Goal: Task Accomplishment & Management: Manage account settings

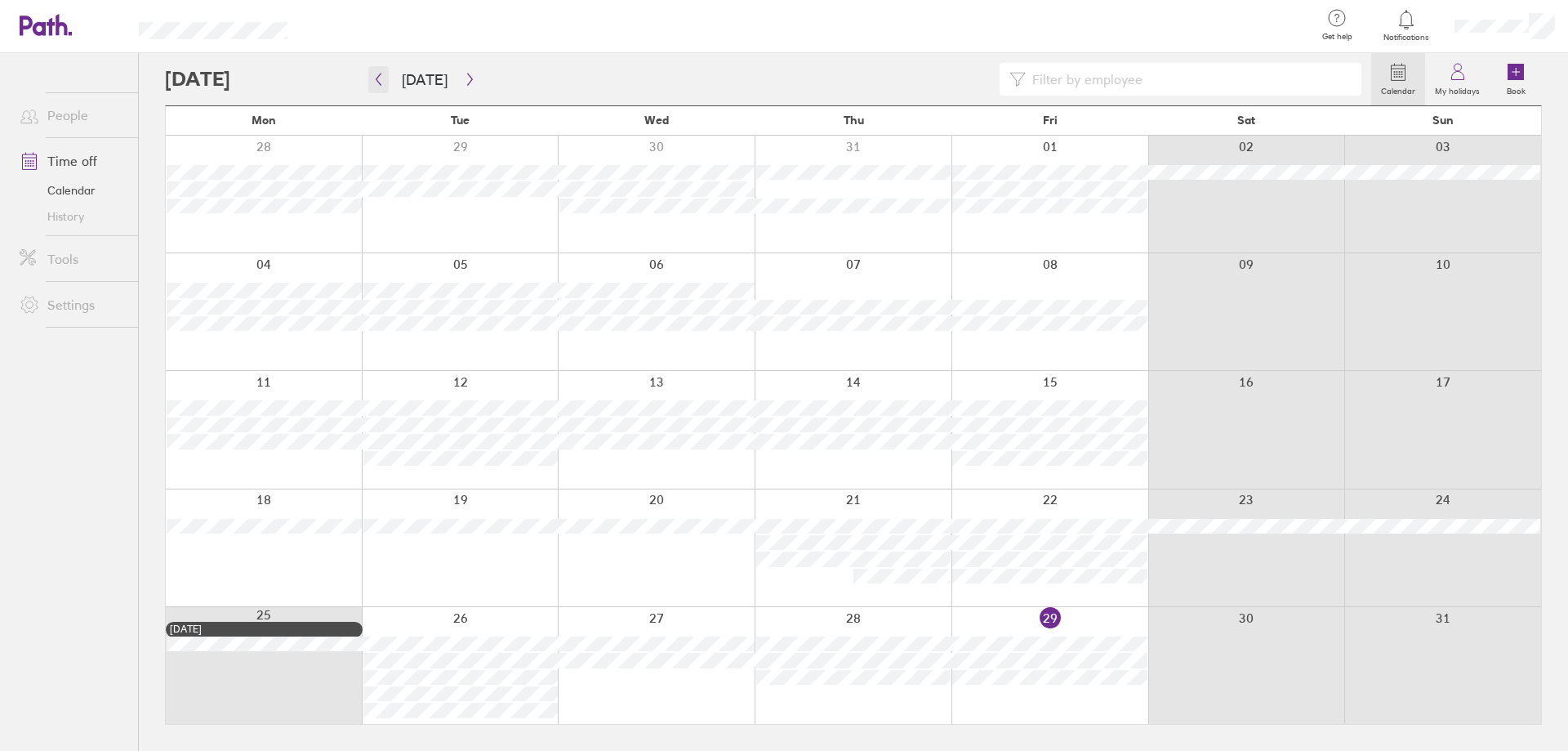
click at [374, 81] on icon "button" at bounding box center [379, 79] width 12 height 13
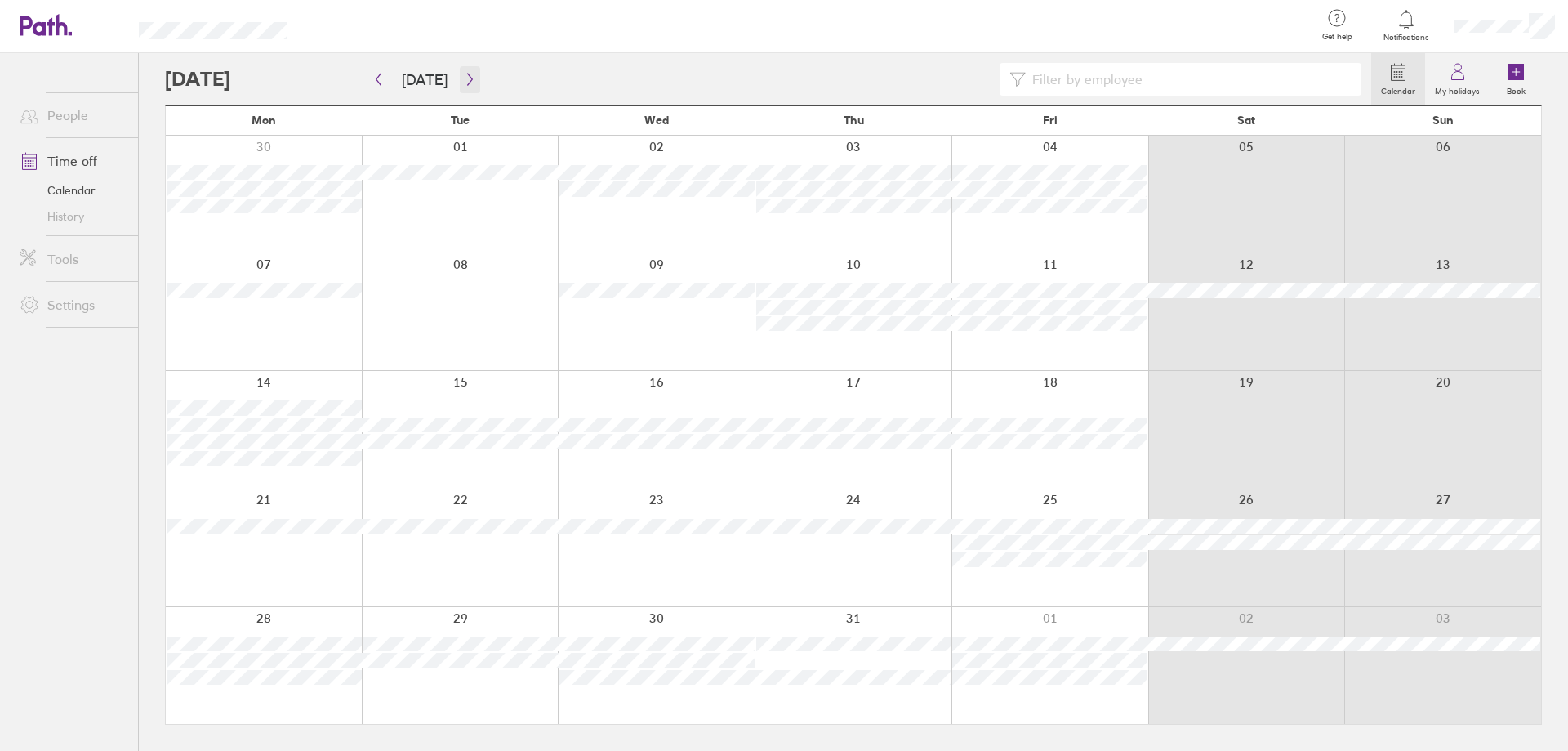
click at [464, 74] on icon "button" at bounding box center [470, 79] width 12 height 13
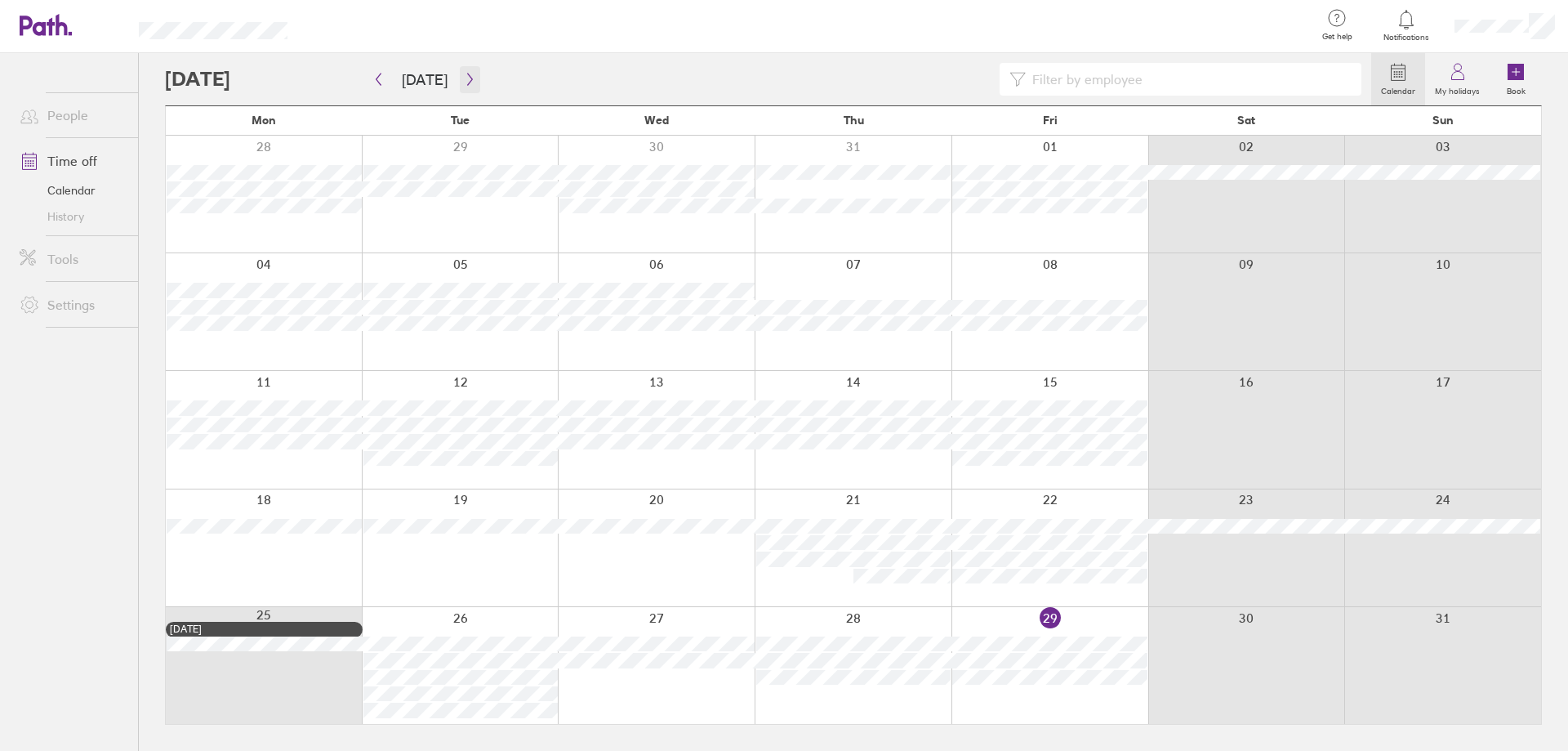
click at [467, 76] on icon "button" at bounding box center [470, 80] width 5 height 12
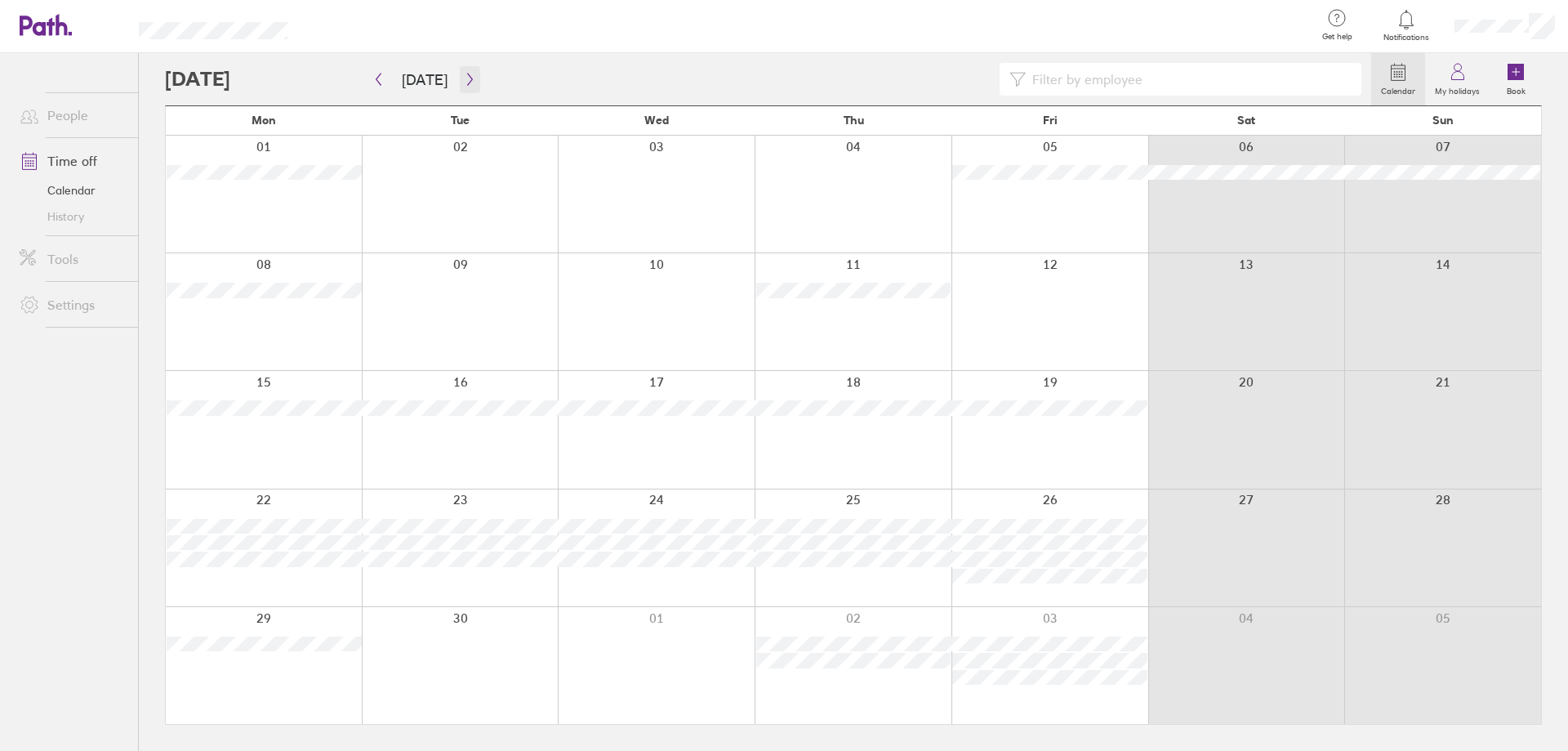
click at [467, 78] on icon "button" at bounding box center [470, 80] width 5 height 12
click at [465, 74] on icon "button" at bounding box center [470, 79] width 12 height 13
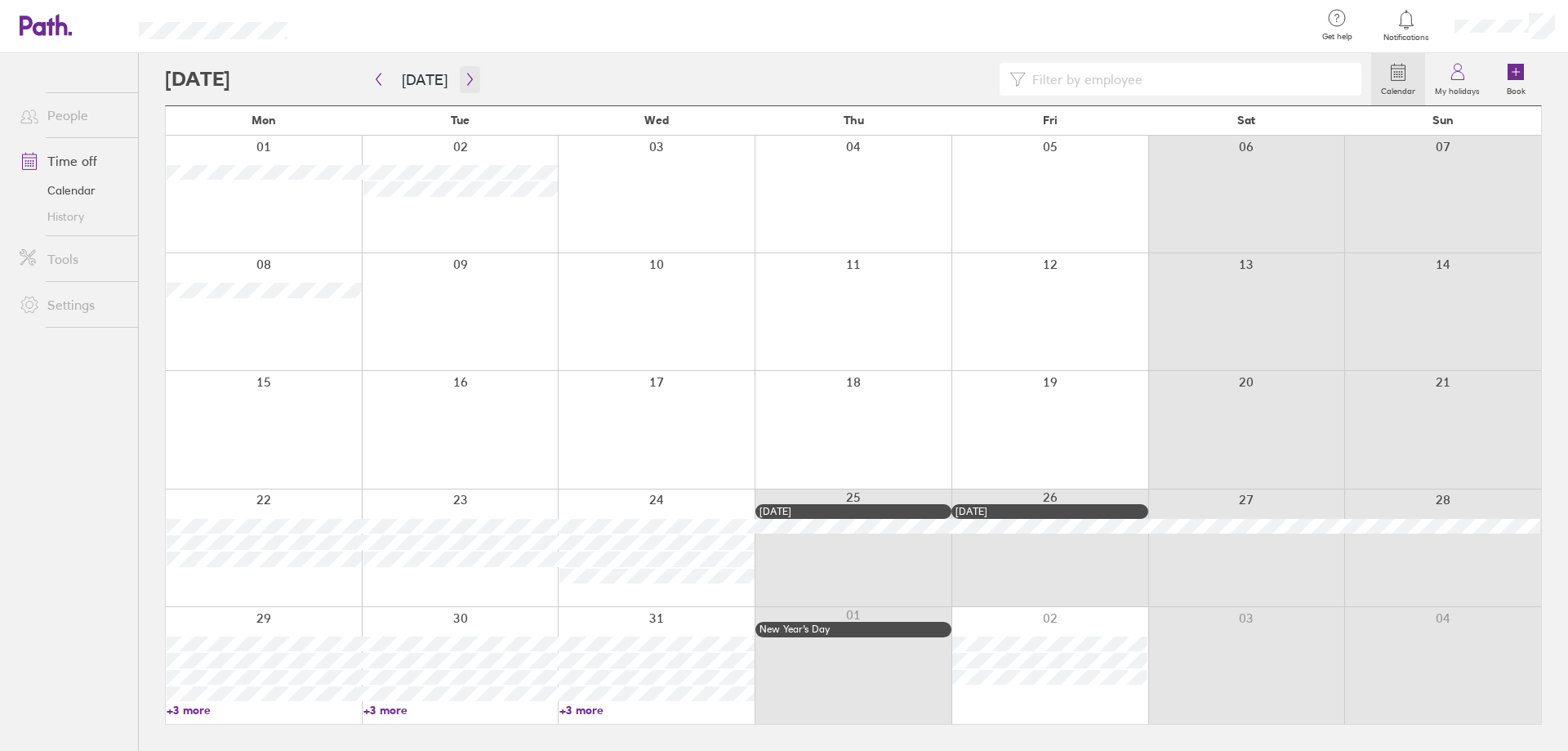
click at [465, 74] on icon "button" at bounding box center [470, 79] width 12 height 13
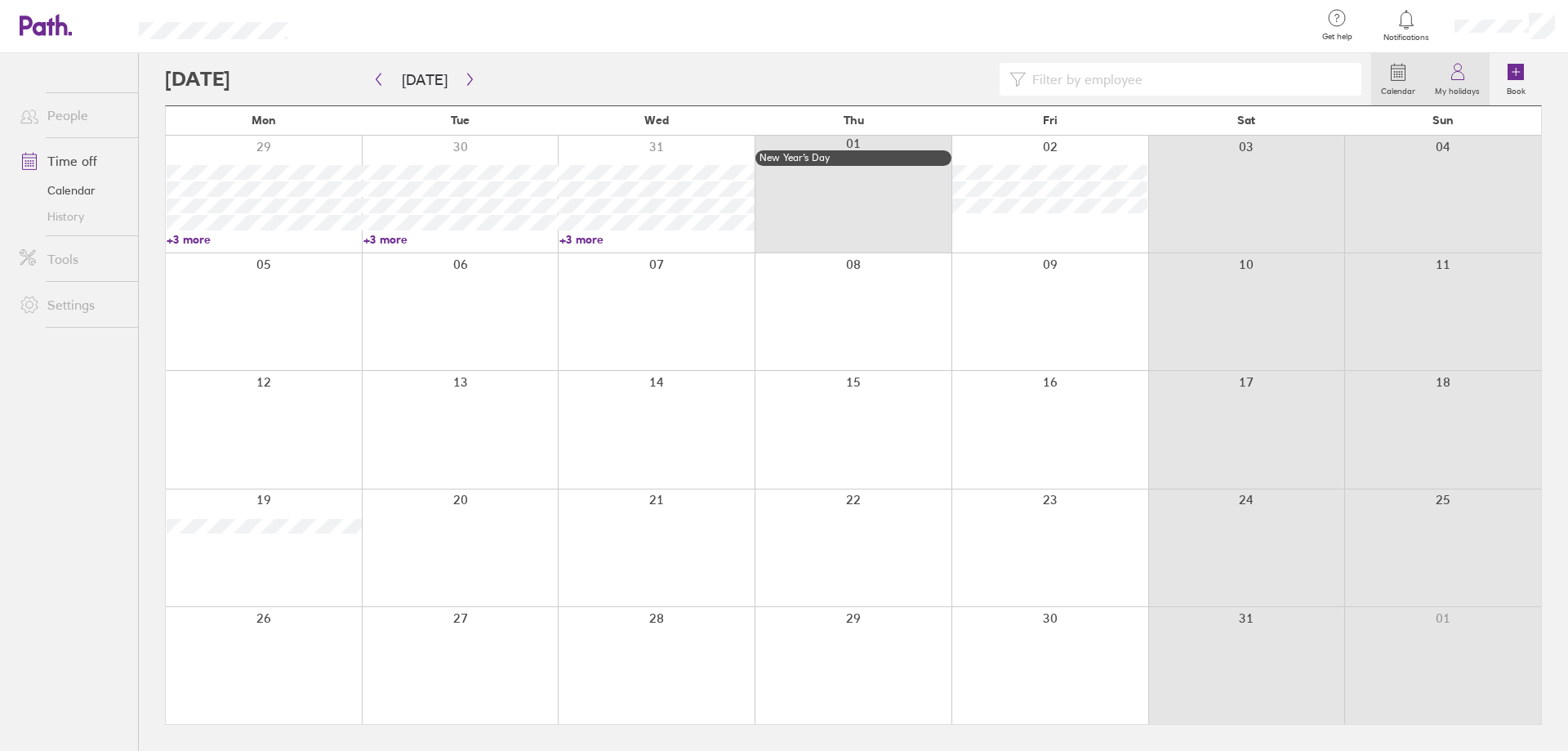
click at [1460, 85] on label "My holidays" at bounding box center [1458, 88] width 65 height 15
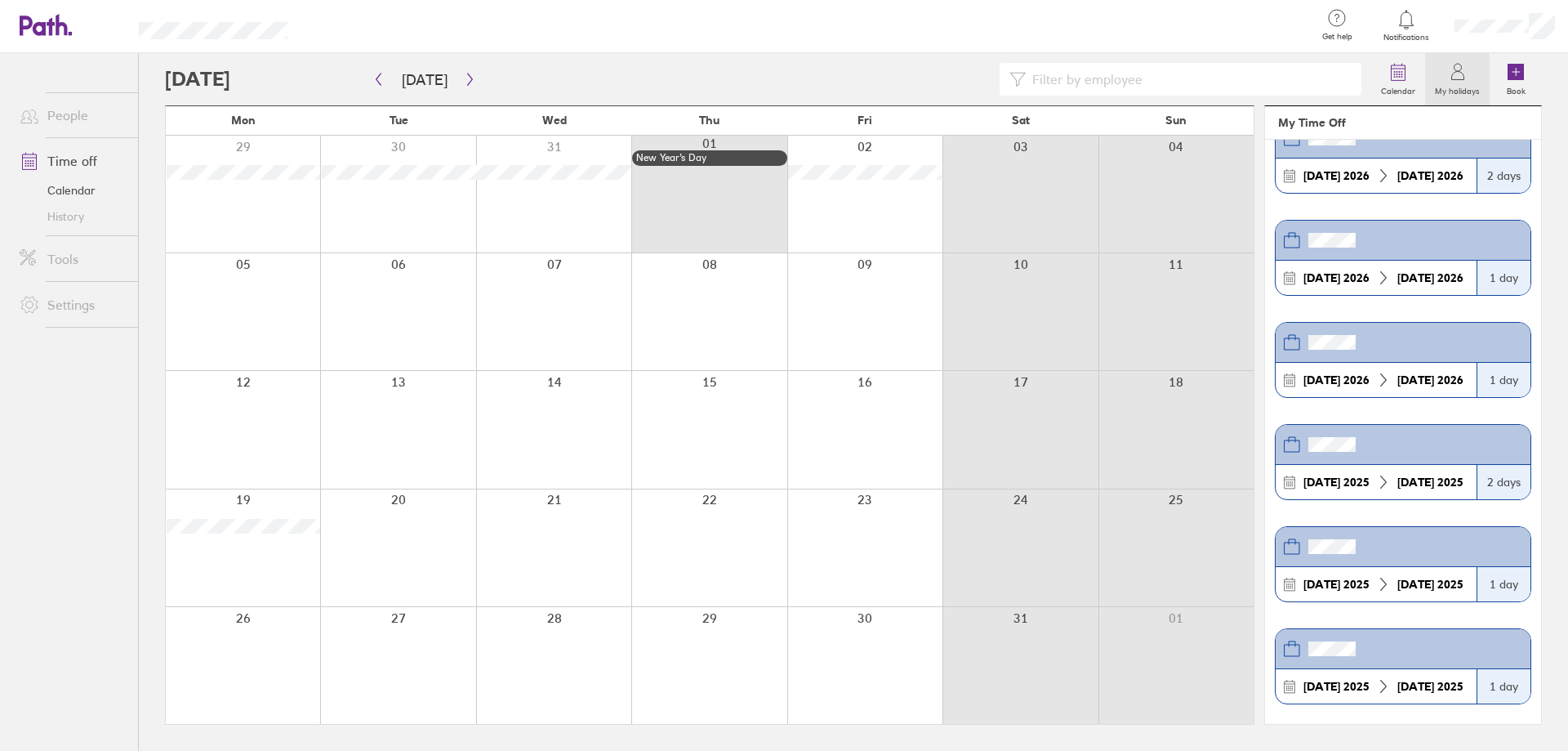
scroll to position [171, 0]
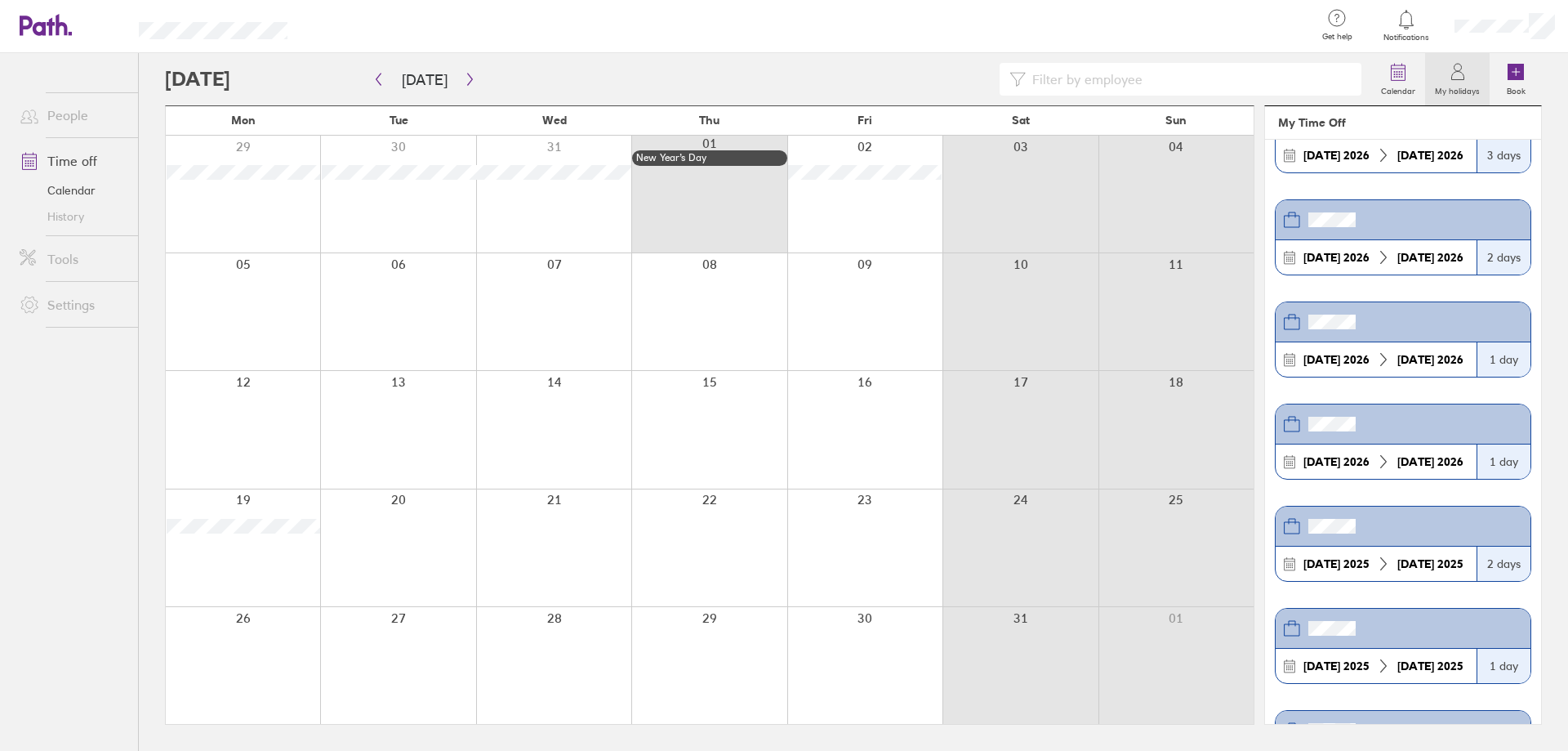
click at [1501, 156] on div "3 days" at bounding box center [1503, 155] width 54 height 34
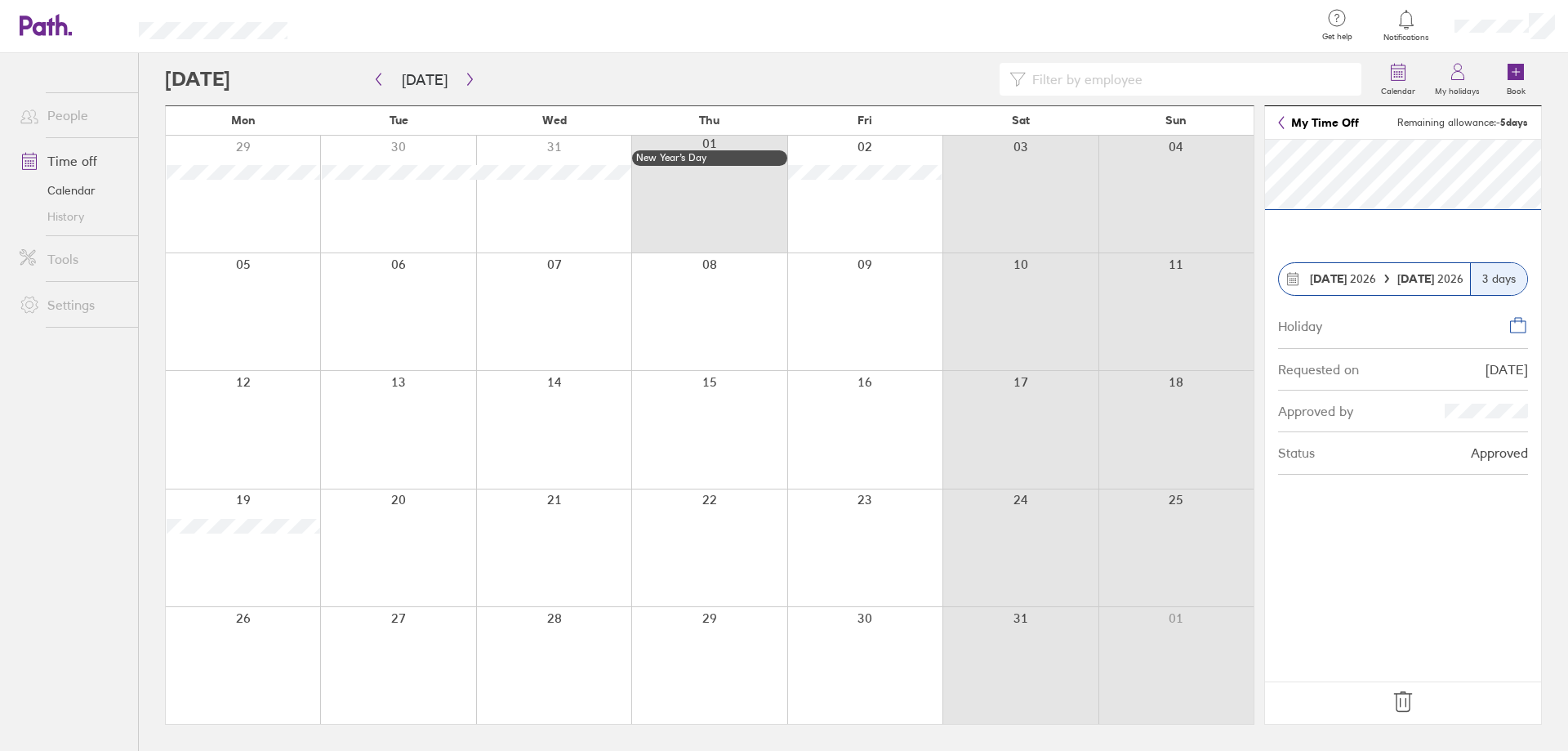
click at [1403, 701] on icon at bounding box center [1404, 702] width 26 height 26
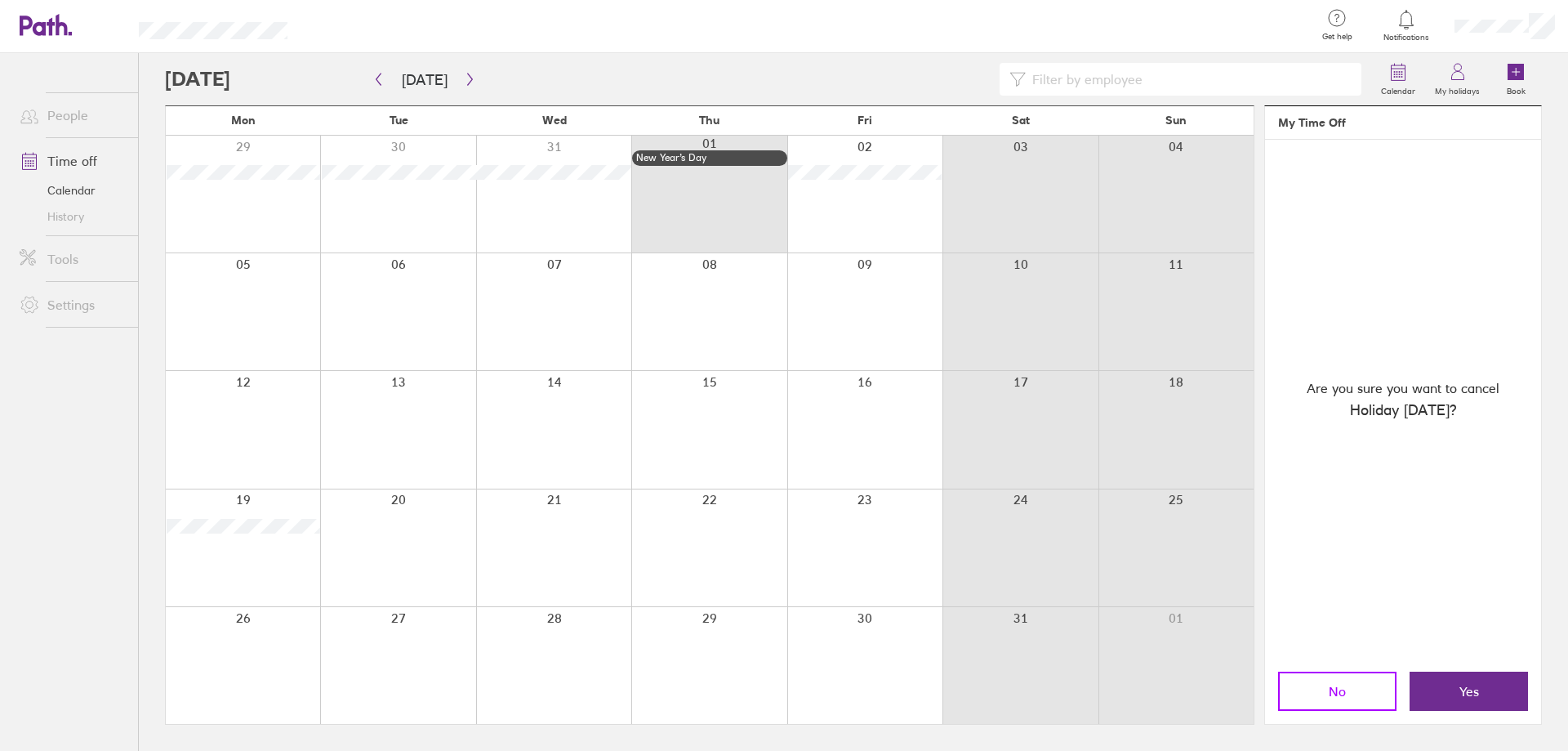
click at [1334, 690] on span "No" at bounding box center [1338, 691] width 18 height 15
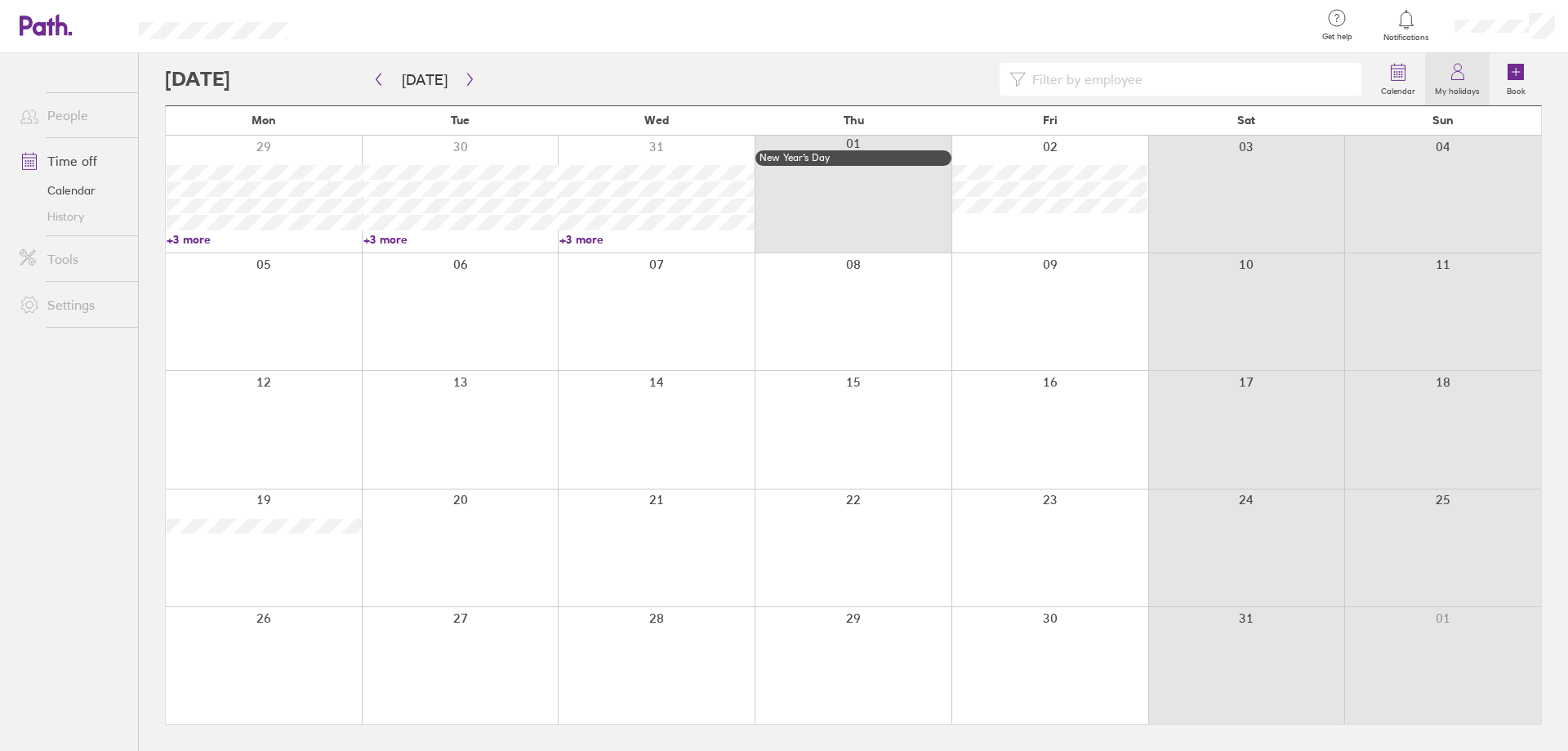
click at [1473, 81] on label "My holidays" at bounding box center [1458, 88] width 65 height 15
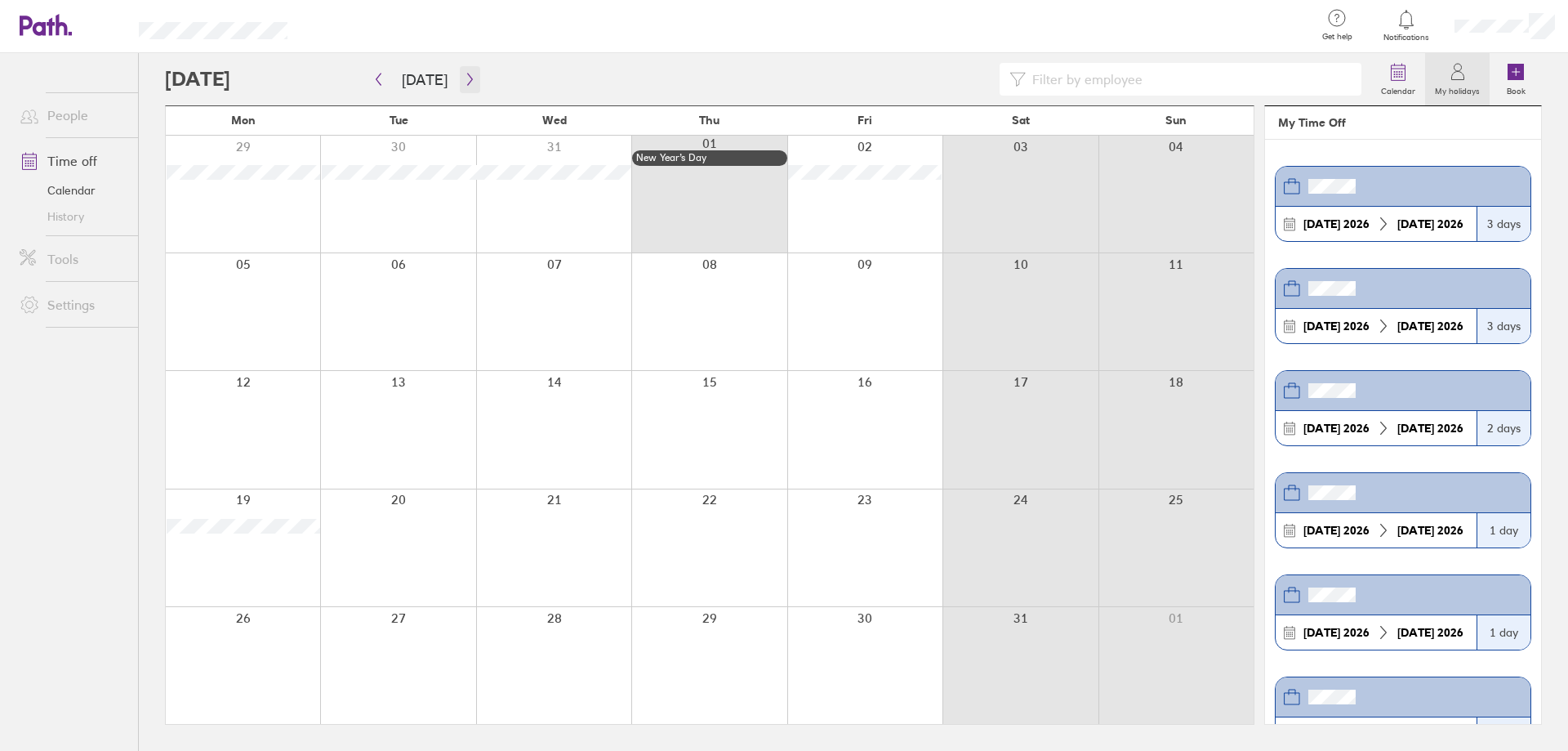
click at [465, 80] on icon "button" at bounding box center [470, 79] width 12 height 13
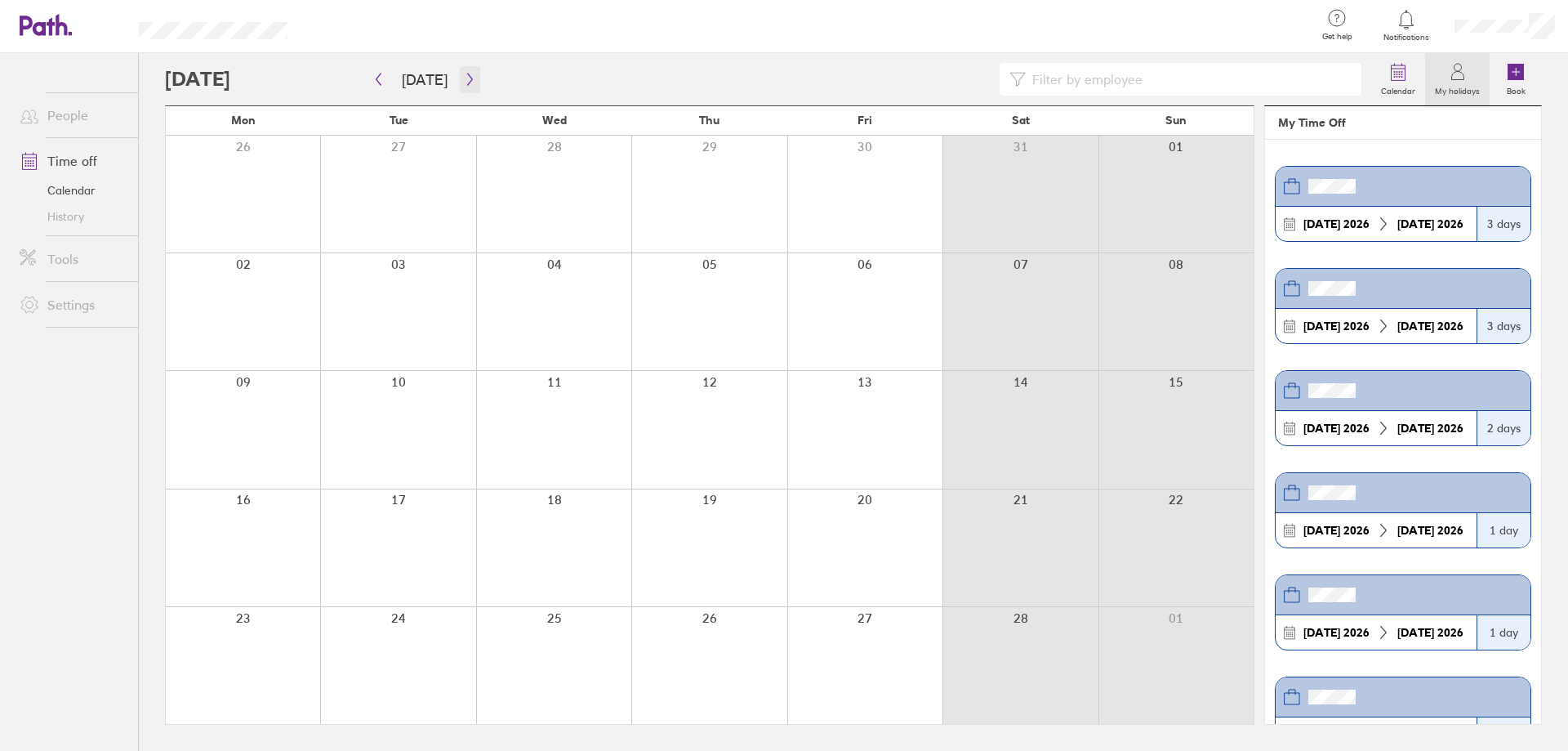
click at [465, 80] on icon "button" at bounding box center [470, 79] width 12 height 13
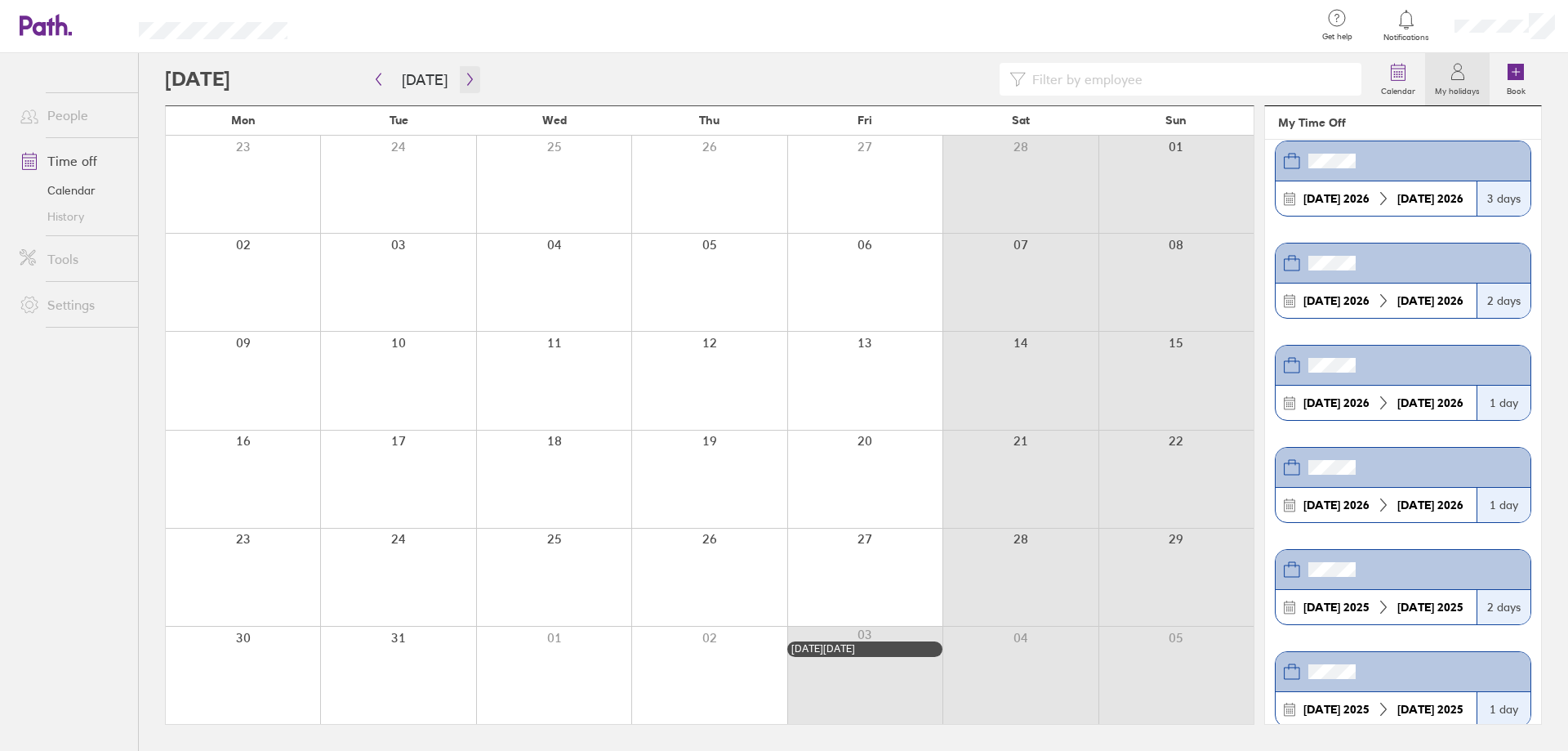
scroll to position [135, 0]
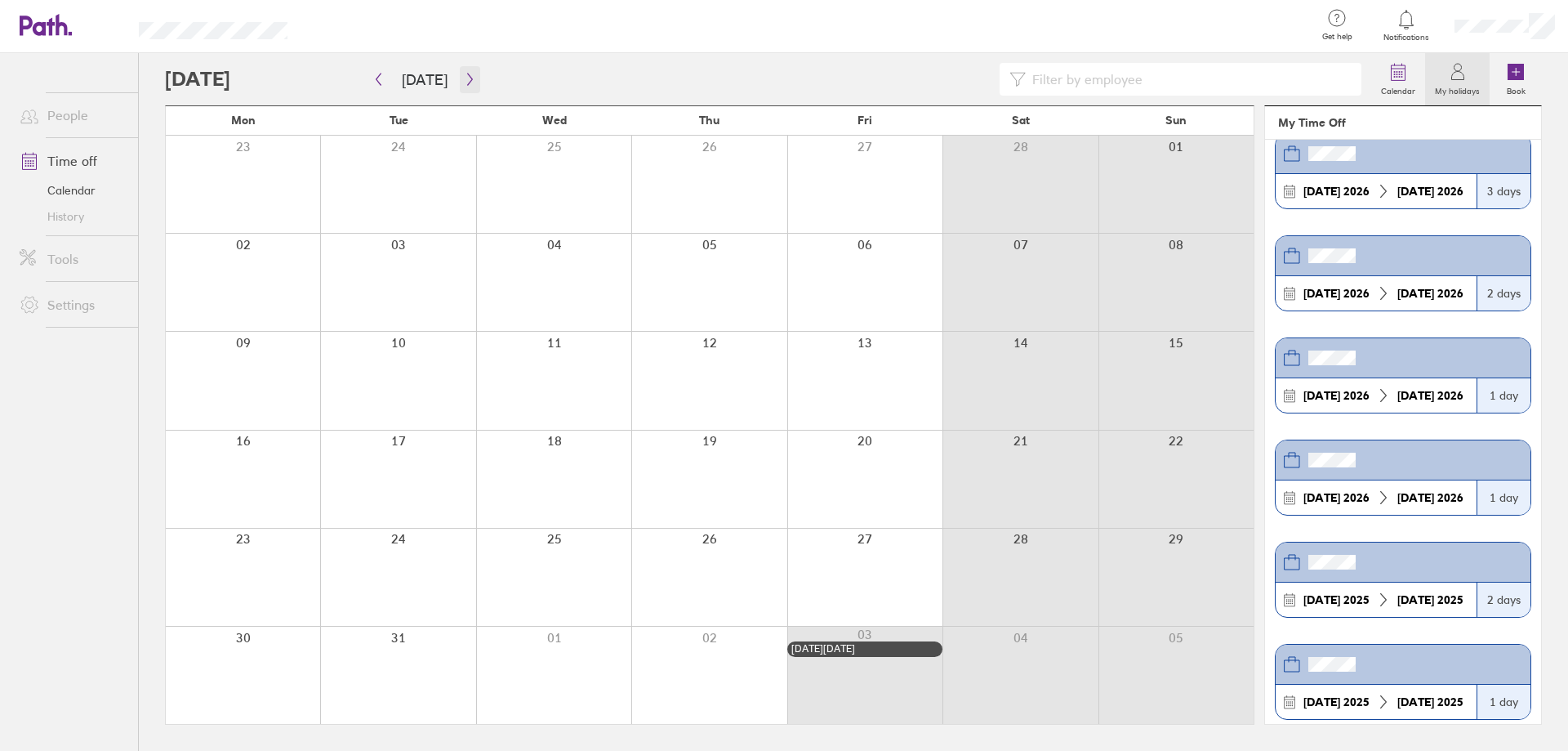
click at [464, 76] on icon "button" at bounding box center [470, 79] width 12 height 13
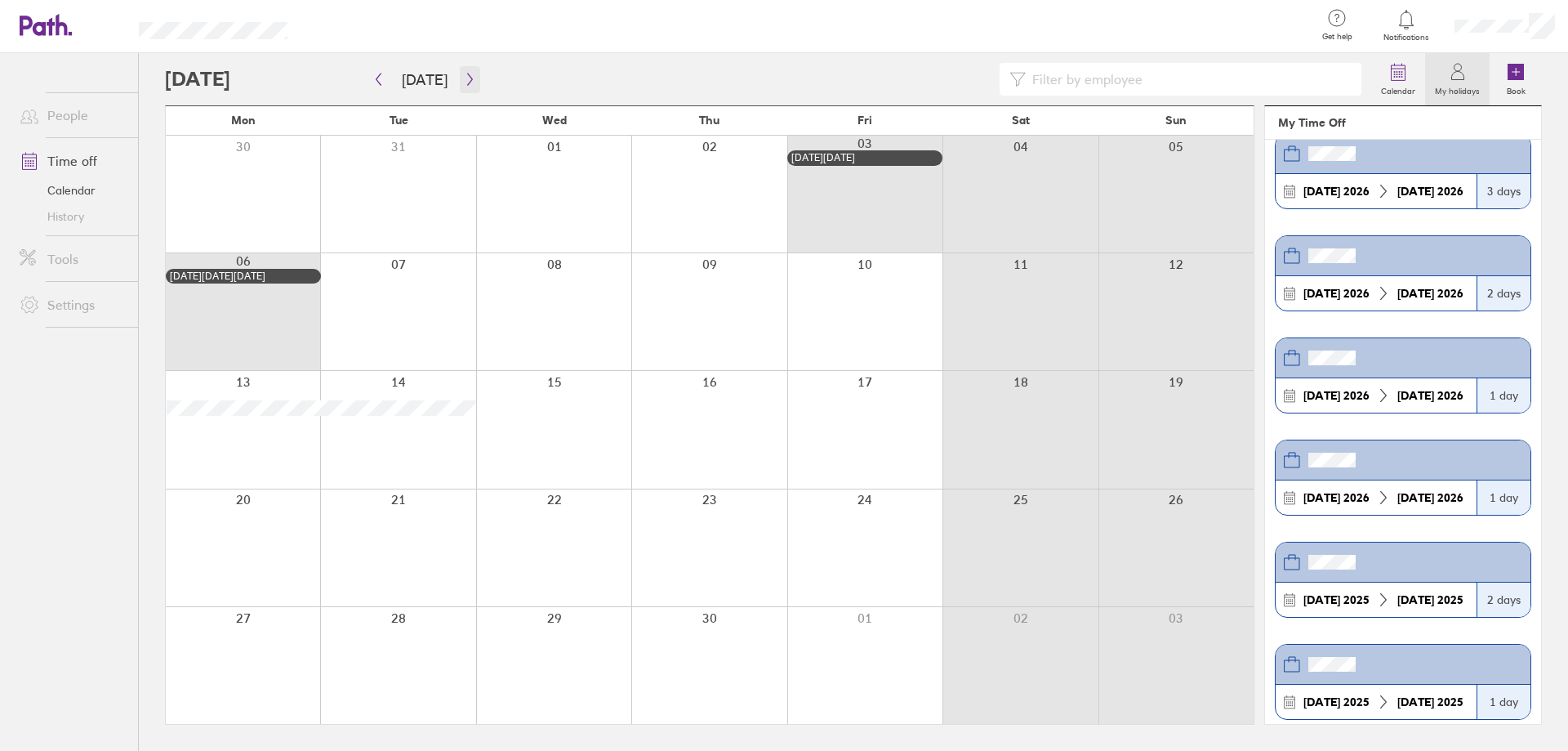
click at [464, 76] on icon "button" at bounding box center [470, 79] width 12 height 13
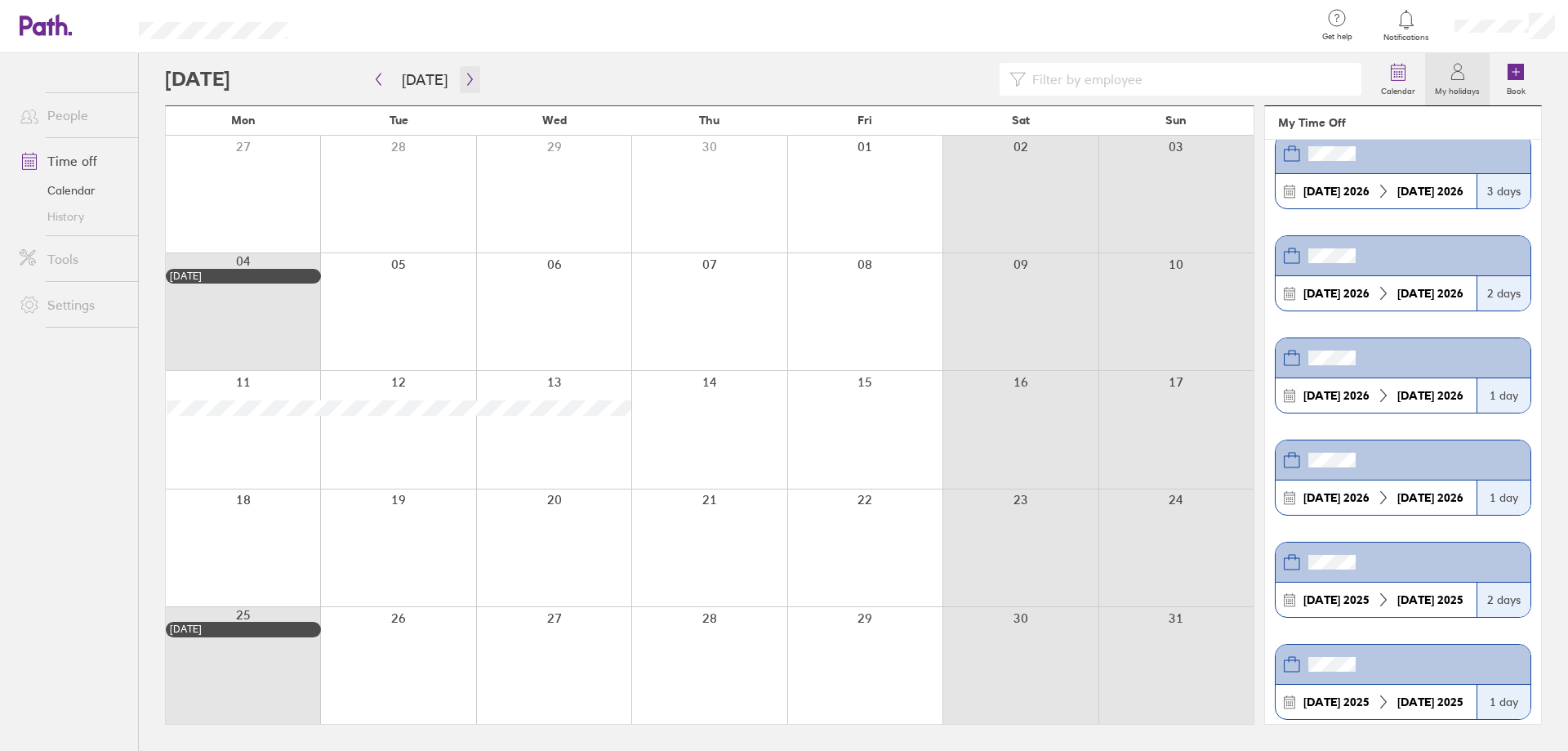
click at [470, 81] on icon "button" at bounding box center [470, 79] width 12 height 13
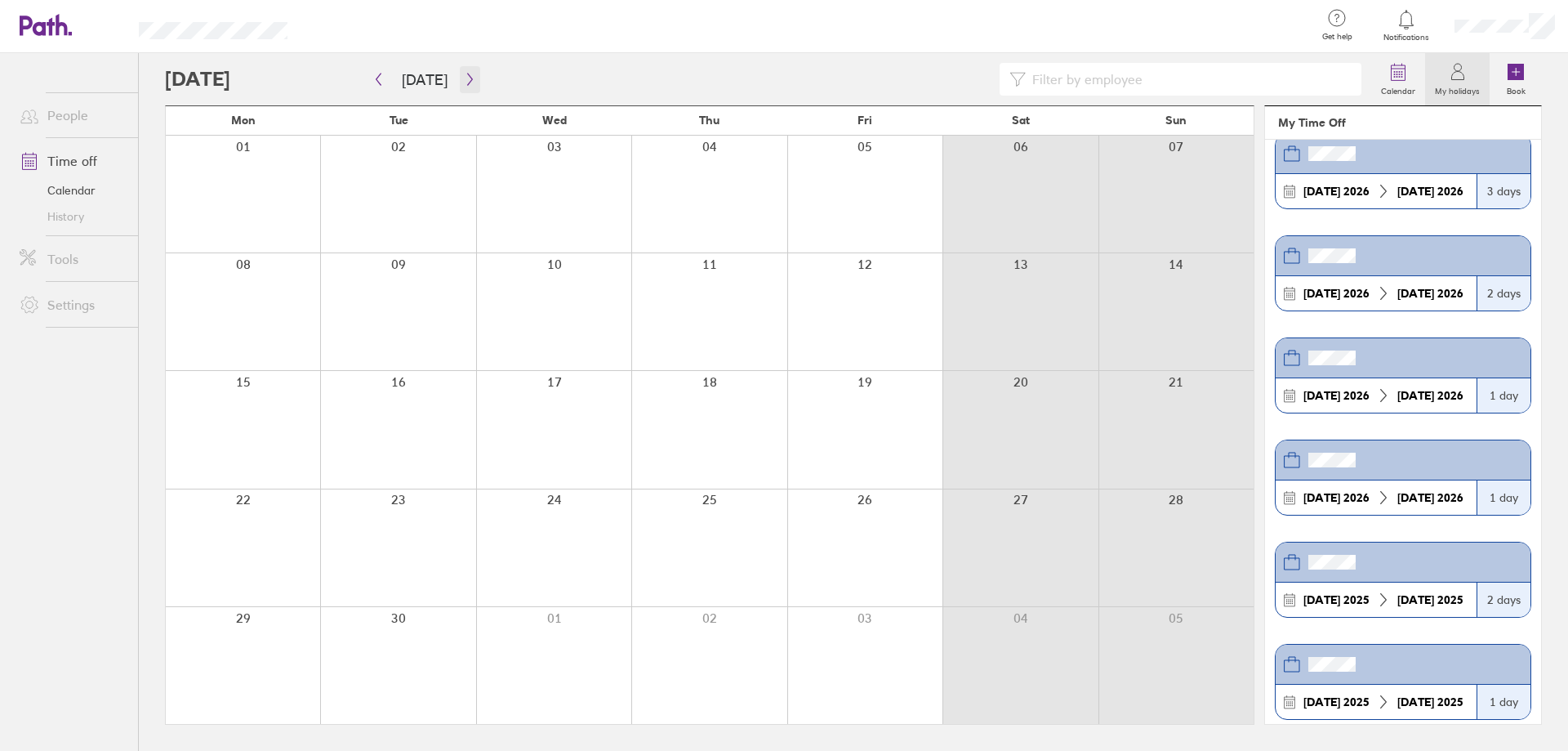
click at [470, 81] on icon "button" at bounding box center [470, 79] width 12 height 13
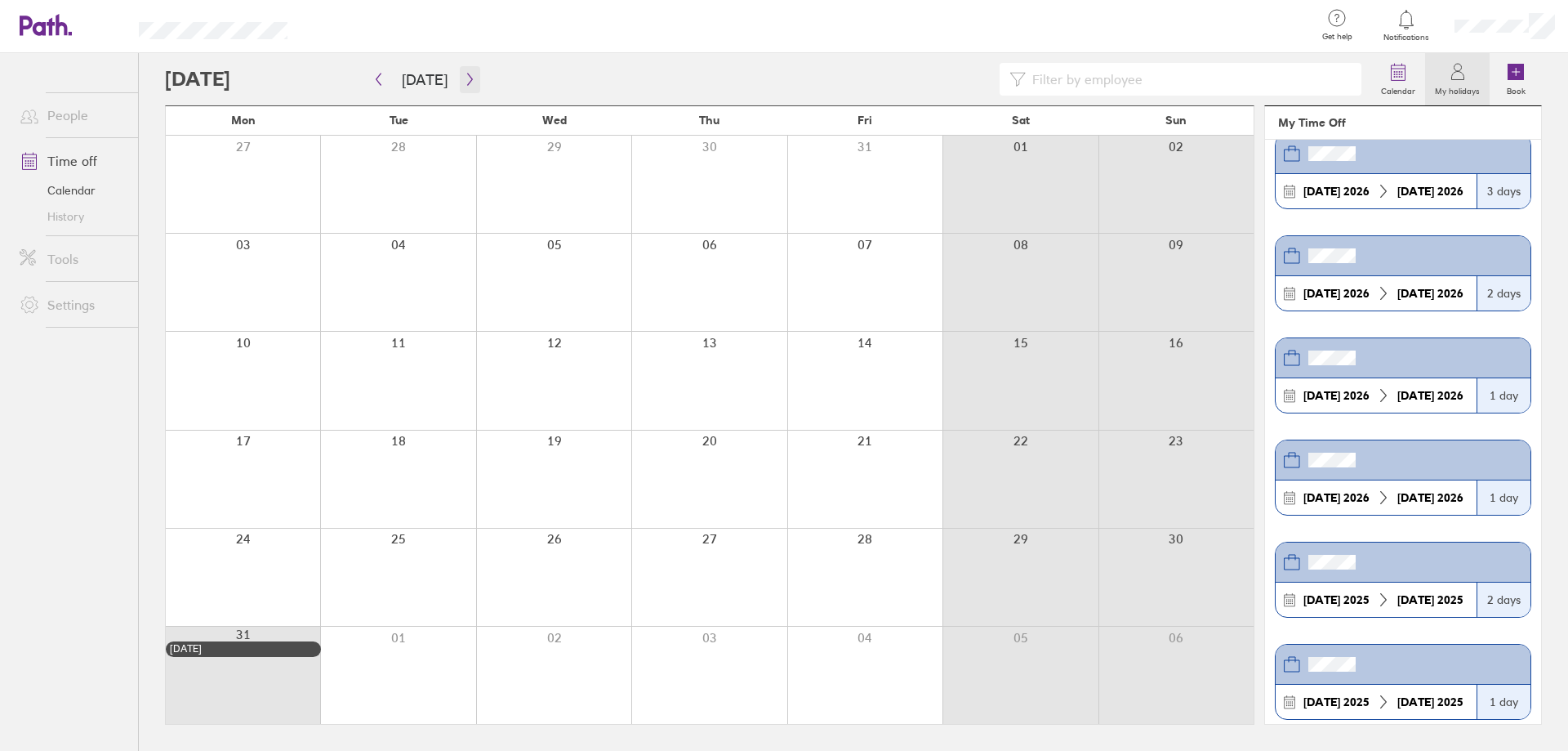
click at [470, 81] on icon "button" at bounding box center [470, 79] width 12 height 13
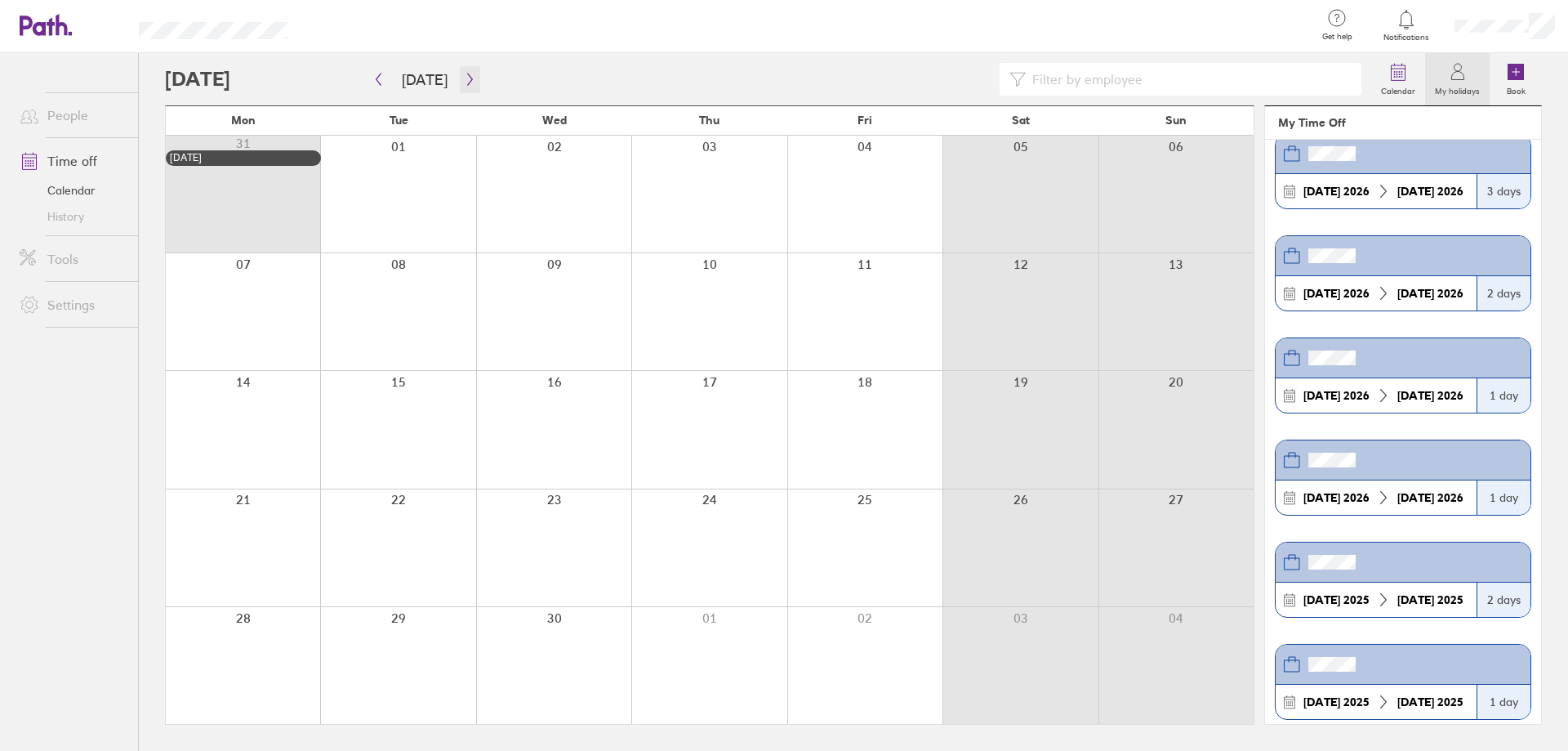
click at [470, 81] on icon "button" at bounding box center [470, 79] width 12 height 13
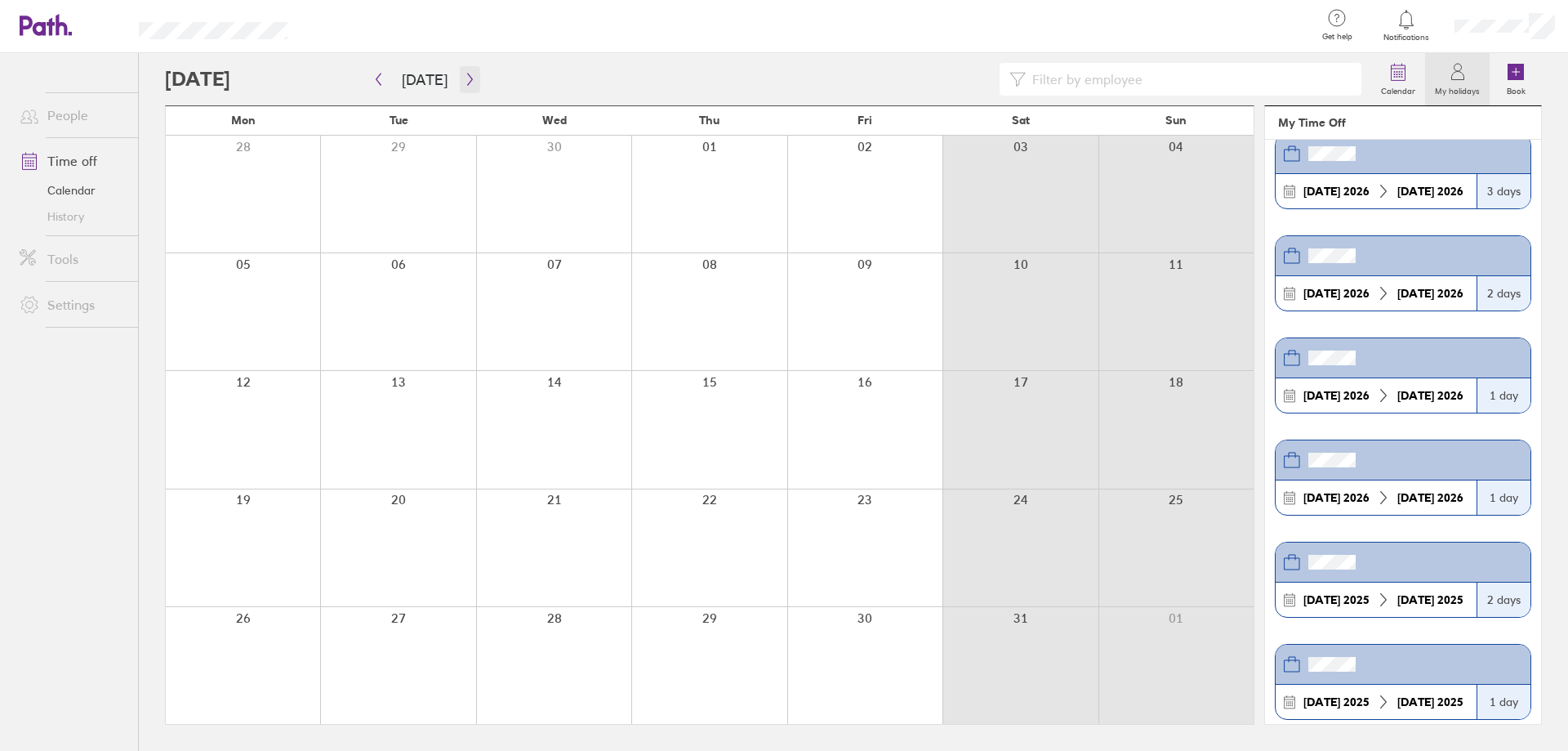
click at [470, 81] on icon "button" at bounding box center [470, 79] width 12 height 13
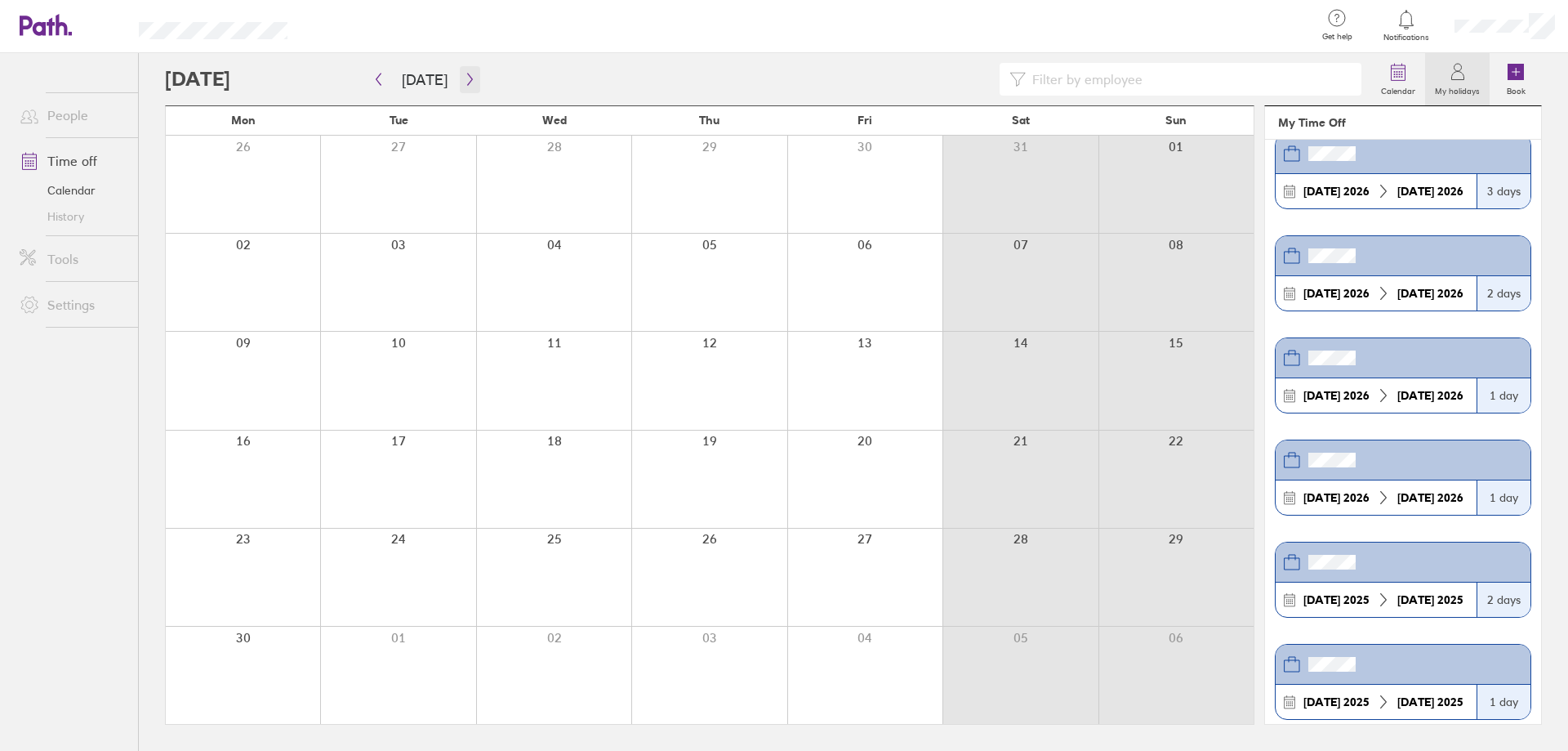
click at [470, 81] on icon "button" at bounding box center [470, 79] width 12 height 13
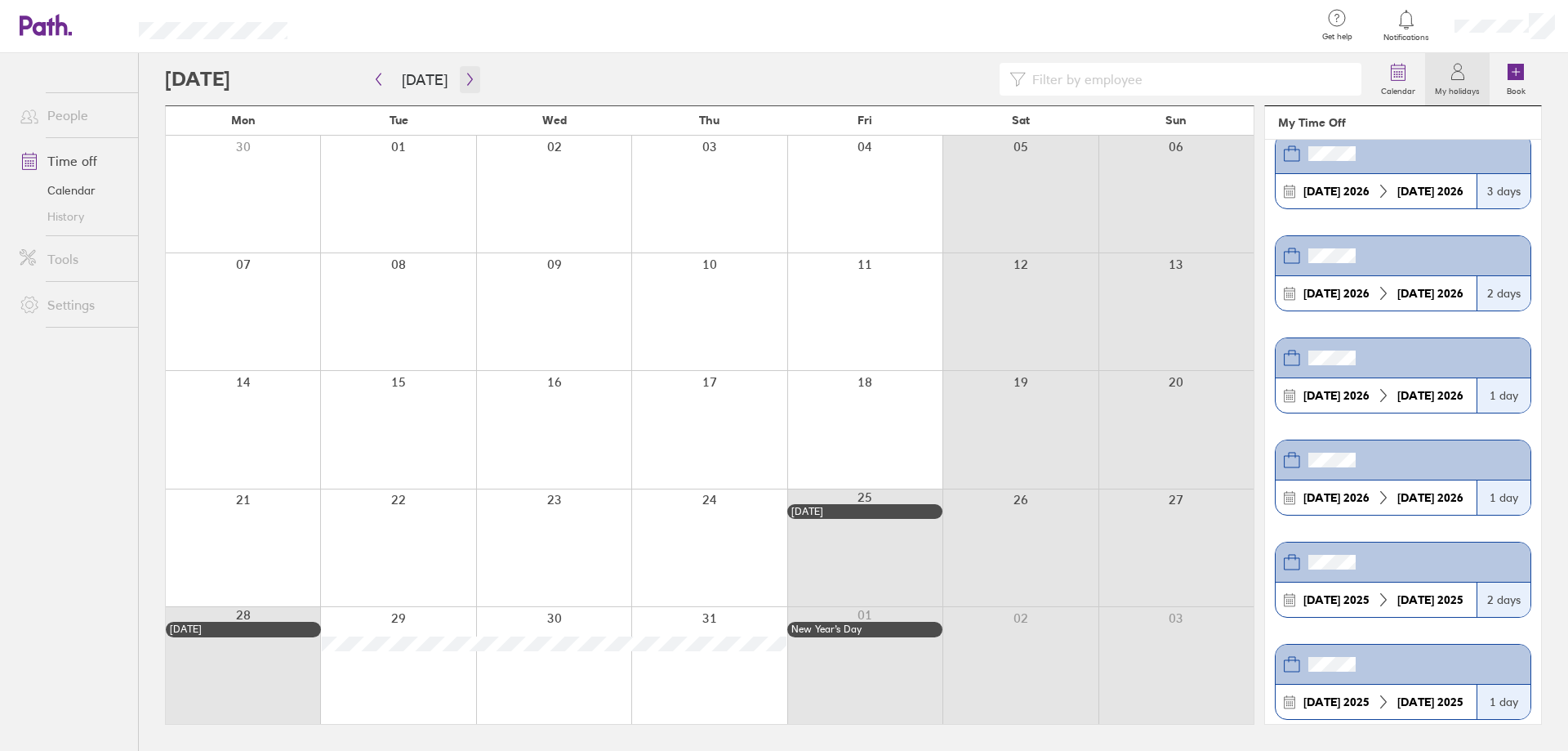
click at [464, 80] on icon "button" at bounding box center [470, 79] width 12 height 13
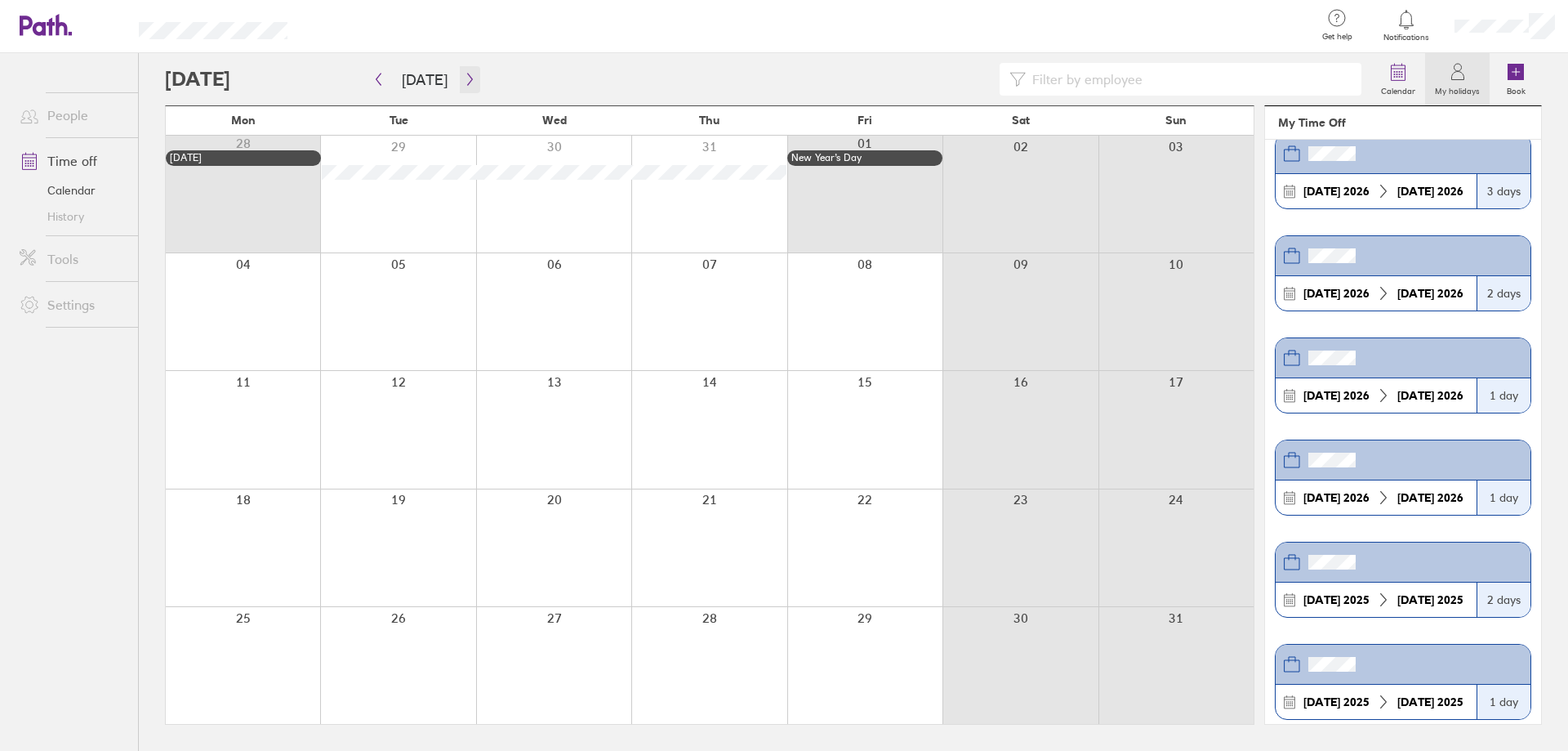
scroll to position [0, 0]
